Goal: Obtain resource: Obtain resource

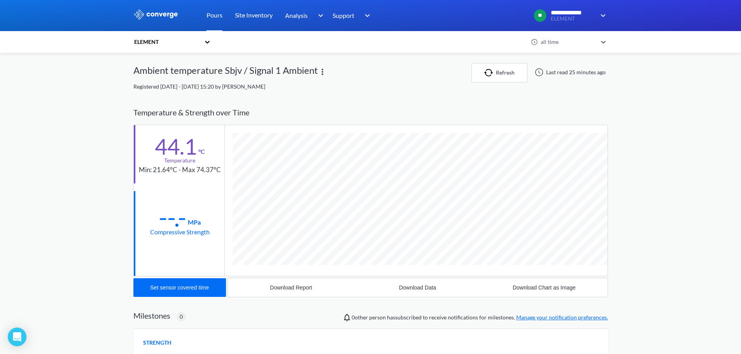
scroll to position [418, 474]
click at [209, 44] on icon at bounding box center [207, 42] width 8 height 8
click at [178, 63] on div "[GEOGRAPHIC_DATA]" at bounding box center [172, 63] width 78 height 15
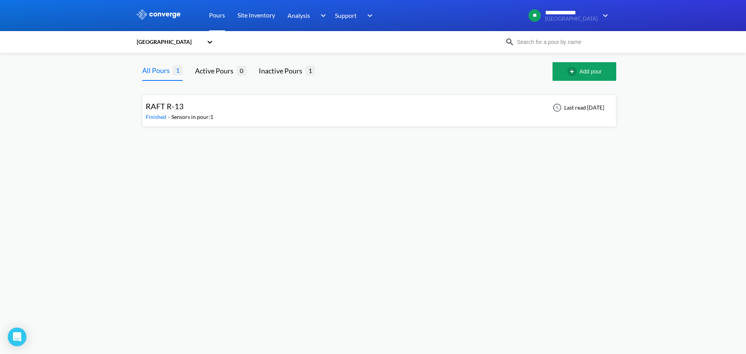
drag, startPoint x: 74, startPoint y: 0, endPoint x: 190, endPoint y: 31, distance: 119.8
click at [192, 31] on div "Pours Site Inventory Analysis BIM Support Online Help Guide [PHONE_NUMBER] [EMA…" at bounding box center [278, 15] width 194 height 31
click at [212, 19] on link "Pours" at bounding box center [217, 15] width 16 height 31
click at [214, 17] on link "Pours" at bounding box center [217, 15] width 16 height 31
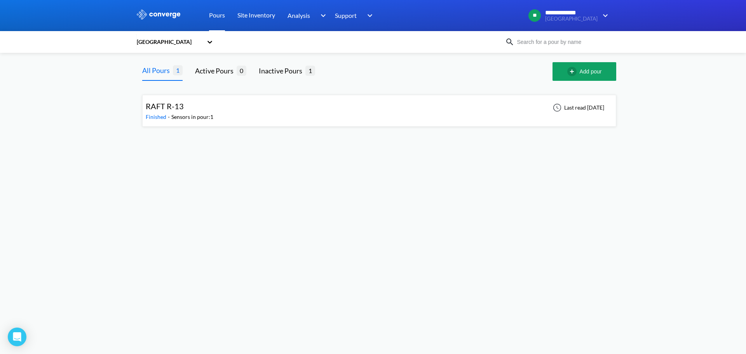
click at [214, 17] on link "Pours" at bounding box center [217, 15] width 16 height 31
click at [210, 41] on icon at bounding box center [210, 42] width 8 height 8
click at [174, 63] on div "[GEOGRAPHIC_DATA]" at bounding box center [175, 63] width 78 height 15
click at [210, 43] on icon at bounding box center [210, 42] width 5 height 3
click at [170, 79] on div "ELEMENT" at bounding box center [175, 77] width 78 height 15
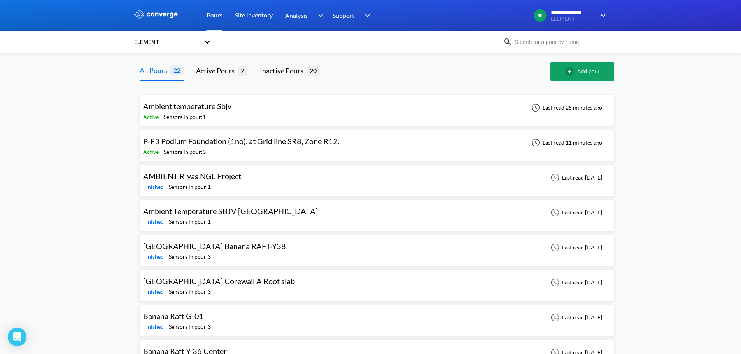
click at [196, 144] on span "P-F3 Podium Foundation (1no), at Grid line SR8, Zone R12." at bounding box center [241, 140] width 196 height 9
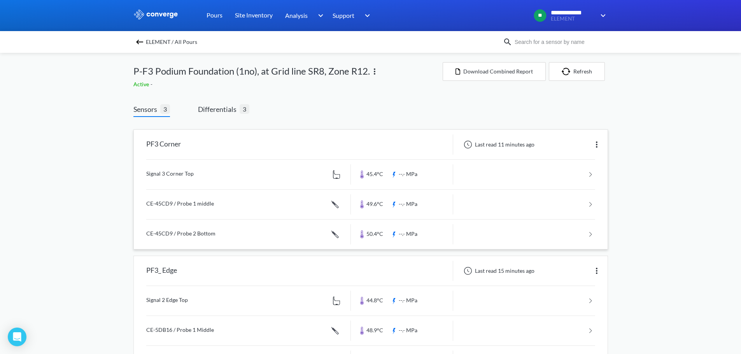
click at [253, 175] on link at bounding box center [370, 175] width 449 height 30
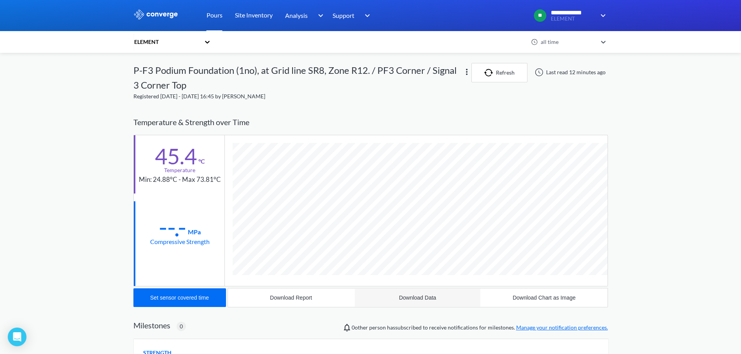
click at [425, 299] on div "Download Data" at bounding box center [417, 298] width 37 height 6
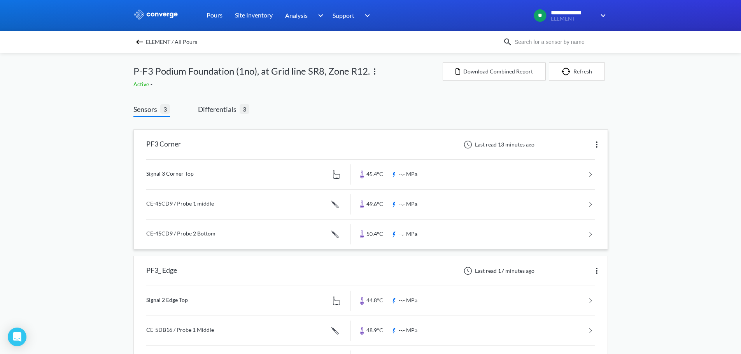
click at [208, 204] on link at bounding box center [370, 205] width 449 height 30
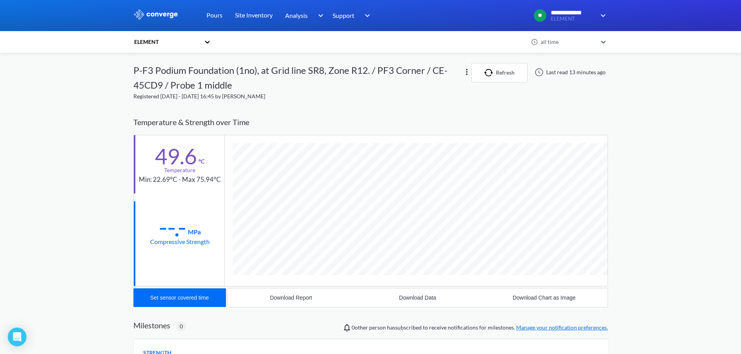
scroll to position [443, 474]
click at [411, 301] on div "Download Data" at bounding box center [417, 298] width 37 height 6
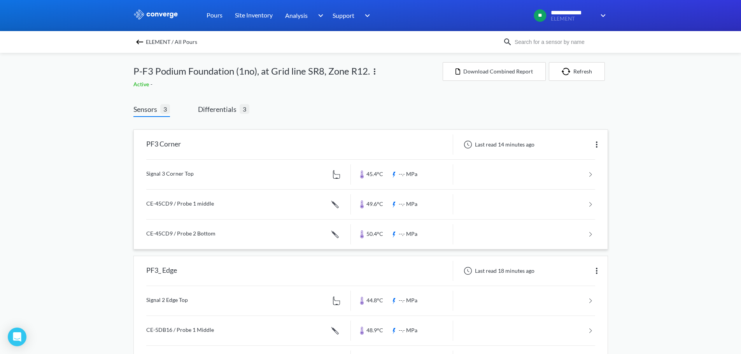
click at [166, 232] on link at bounding box center [370, 235] width 449 height 30
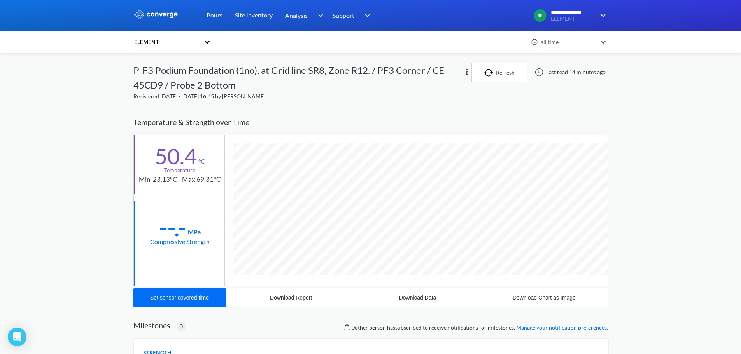
scroll to position [443, 474]
click at [424, 299] on div "Download Data" at bounding box center [417, 298] width 37 height 6
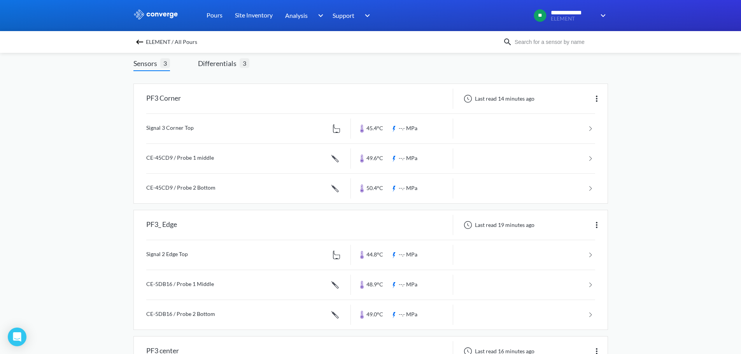
scroll to position [117, 0]
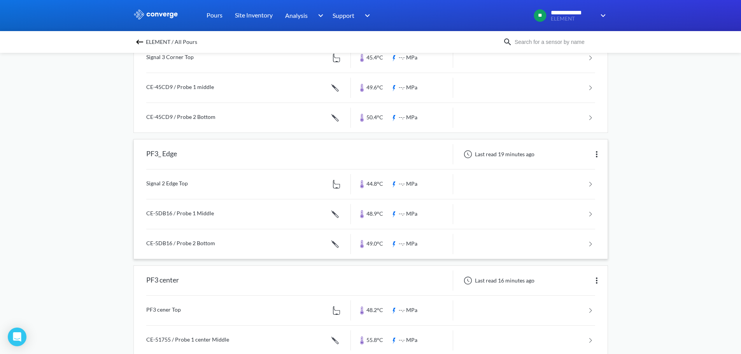
click at [215, 186] on link at bounding box center [370, 184] width 449 height 30
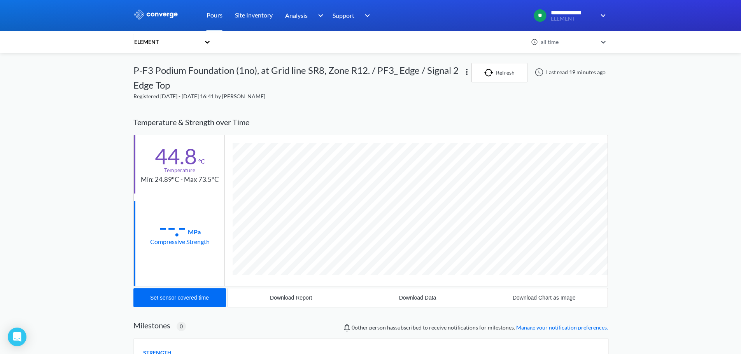
scroll to position [428, 474]
click at [421, 297] on div "Download Data" at bounding box center [417, 298] width 37 height 6
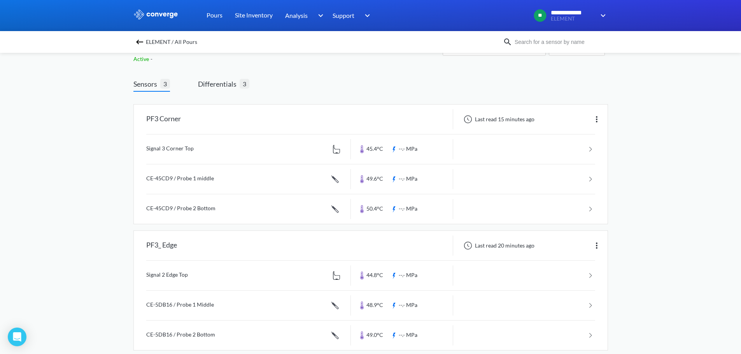
scroll to position [39, 0]
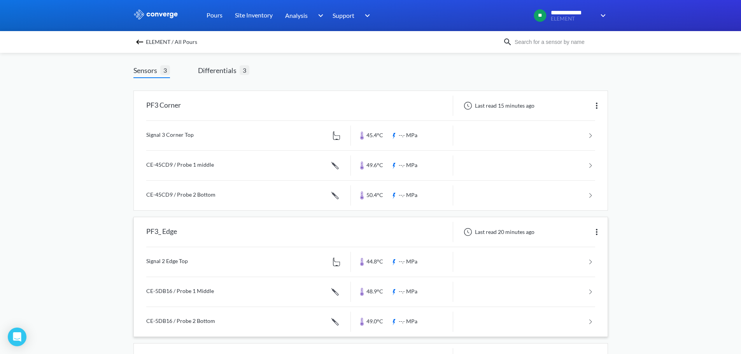
click at [180, 291] on link at bounding box center [370, 292] width 449 height 30
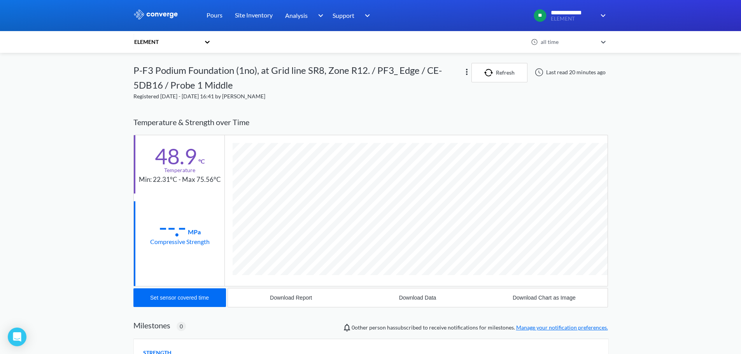
scroll to position [443, 474]
click at [429, 297] on div "Download Data" at bounding box center [417, 298] width 37 height 6
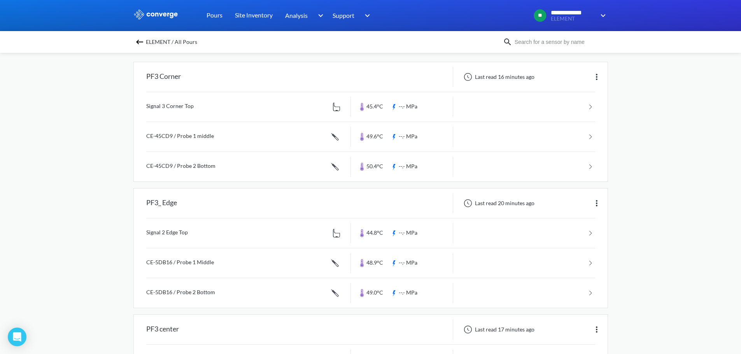
scroll to position [78, 0]
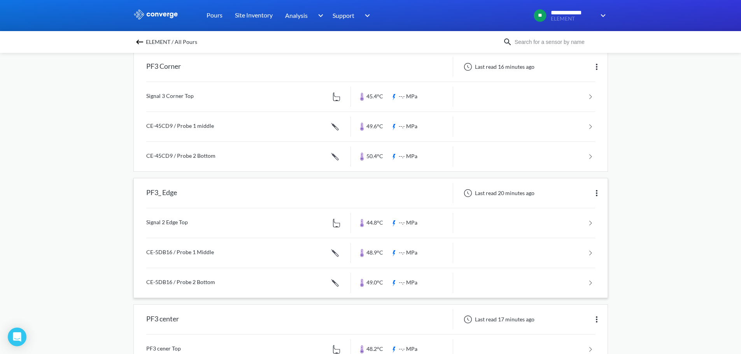
click at [215, 285] on link at bounding box center [370, 283] width 449 height 30
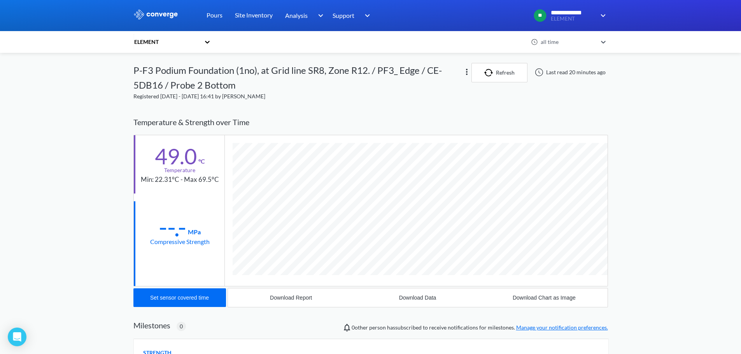
scroll to position [443, 474]
click at [420, 295] on div "Download Data" at bounding box center [417, 298] width 37 height 6
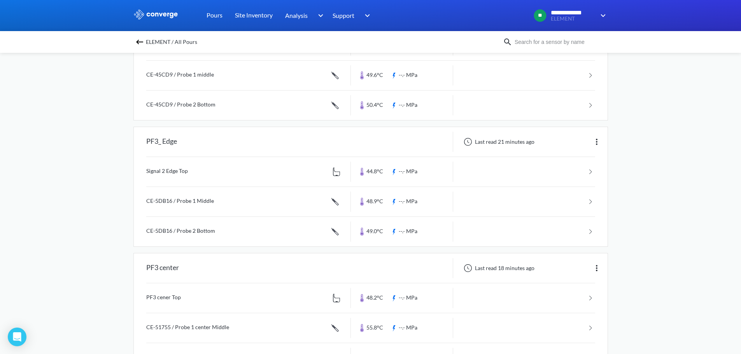
scroll to position [155, 0]
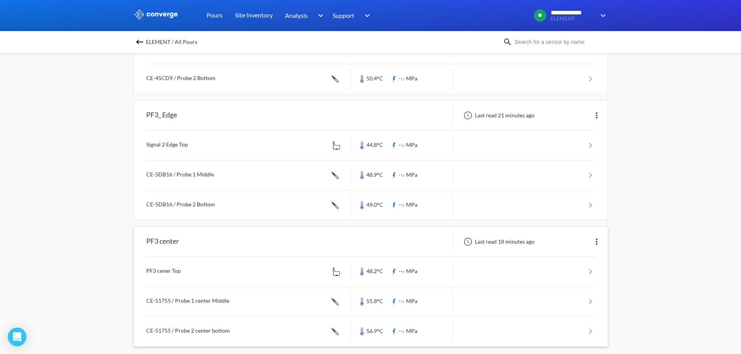
click at [184, 274] on link at bounding box center [370, 272] width 449 height 30
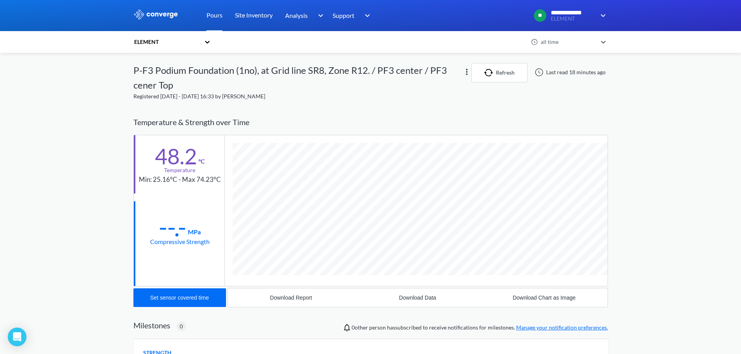
scroll to position [428, 474]
click at [423, 300] on div "Download Data" at bounding box center [417, 298] width 37 height 6
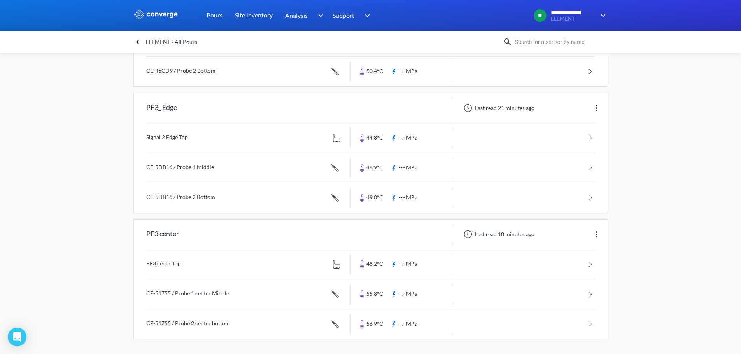
scroll to position [164, 0]
click at [197, 297] on link at bounding box center [370, 294] width 449 height 30
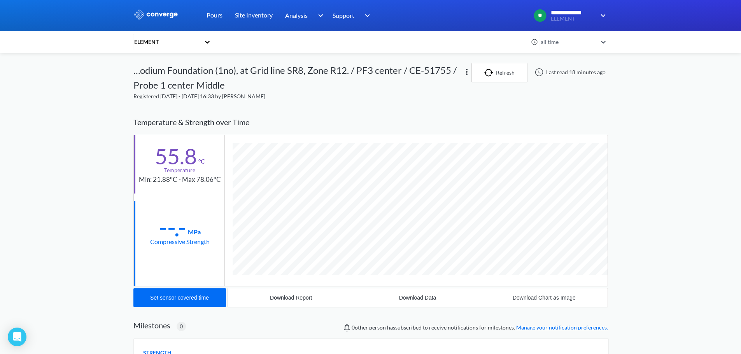
scroll to position [443, 474]
click at [421, 298] on div "Download Data" at bounding box center [417, 298] width 37 height 6
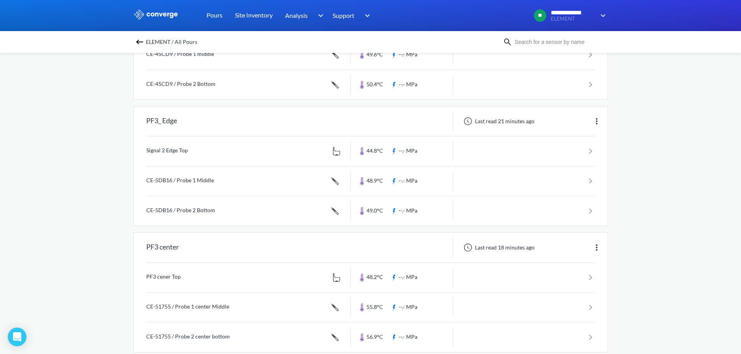
scroll to position [164, 0]
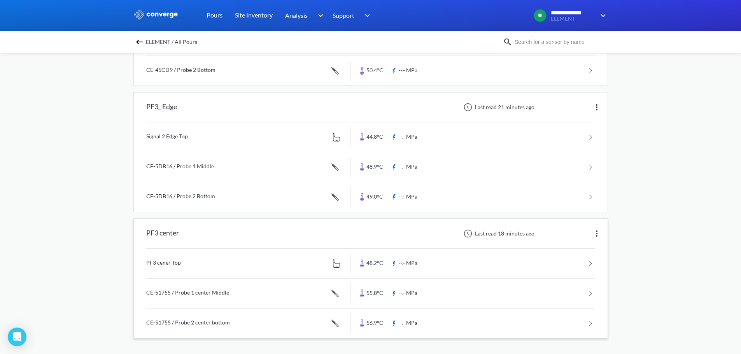
click at [214, 323] on link at bounding box center [370, 324] width 449 height 30
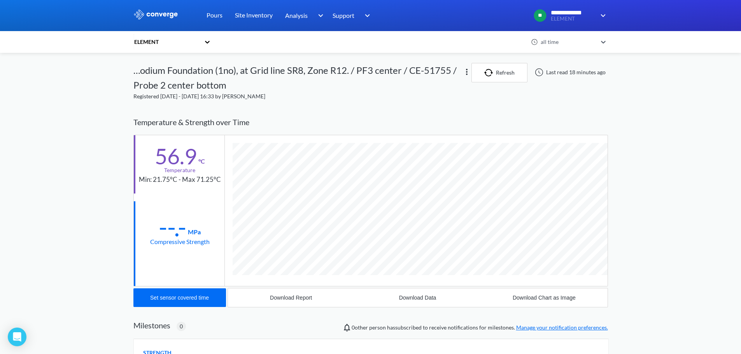
scroll to position [443, 474]
click at [403, 297] on div "Download Data" at bounding box center [417, 298] width 37 height 6
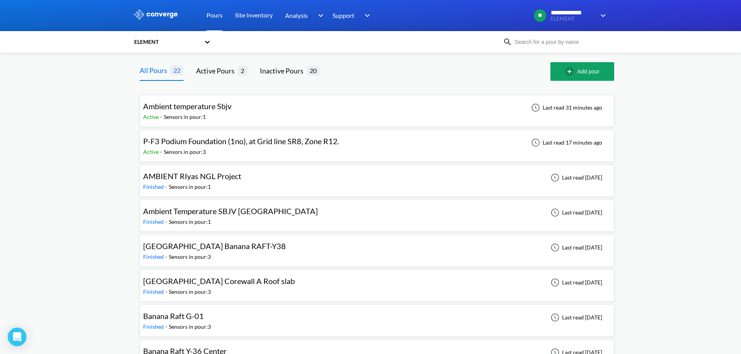
click at [204, 104] on span "Ambient temperature Sbjv" at bounding box center [187, 105] width 88 height 9
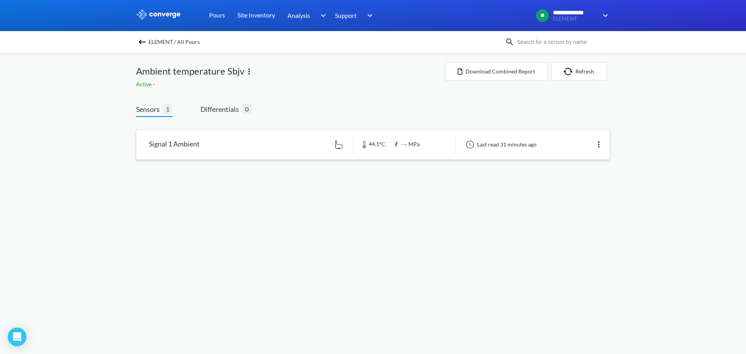
click at [186, 143] on link at bounding box center [372, 145] width 473 height 30
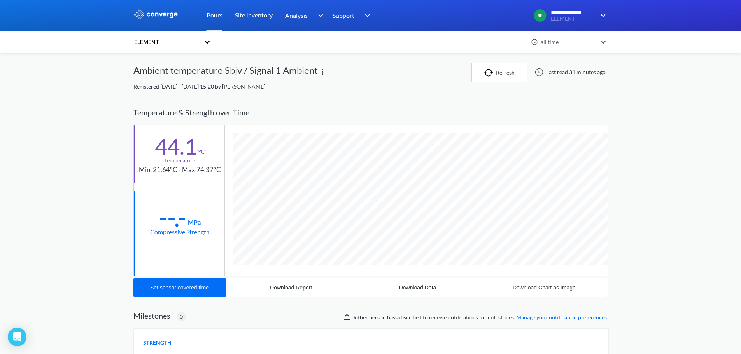
scroll to position [418, 474]
click at [416, 290] on div "Download Data" at bounding box center [417, 288] width 37 height 6
